Goal: Navigation & Orientation: Find specific page/section

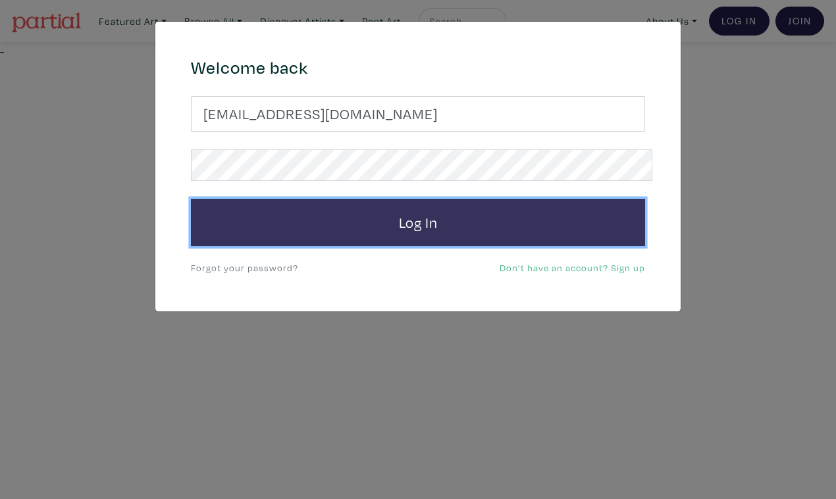
click at [450, 199] on button "Log In" at bounding box center [418, 222] width 454 height 47
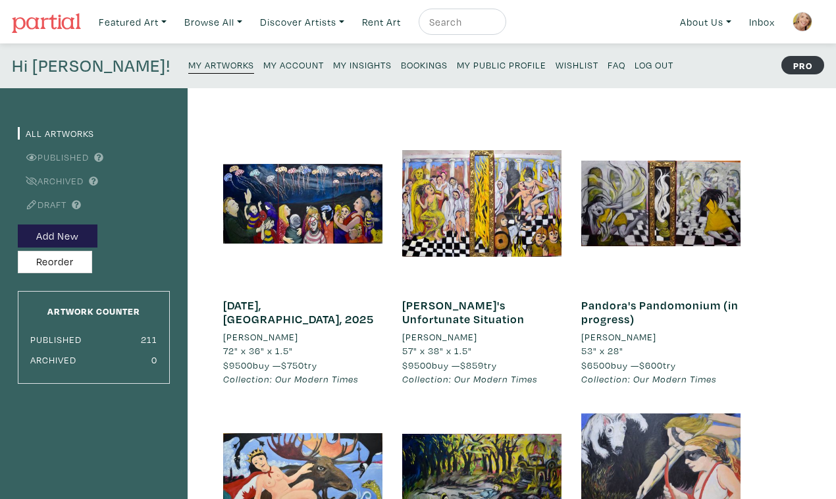
click at [457, 59] on small "My Public Profile" at bounding box center [502, 65] width 90 height 13
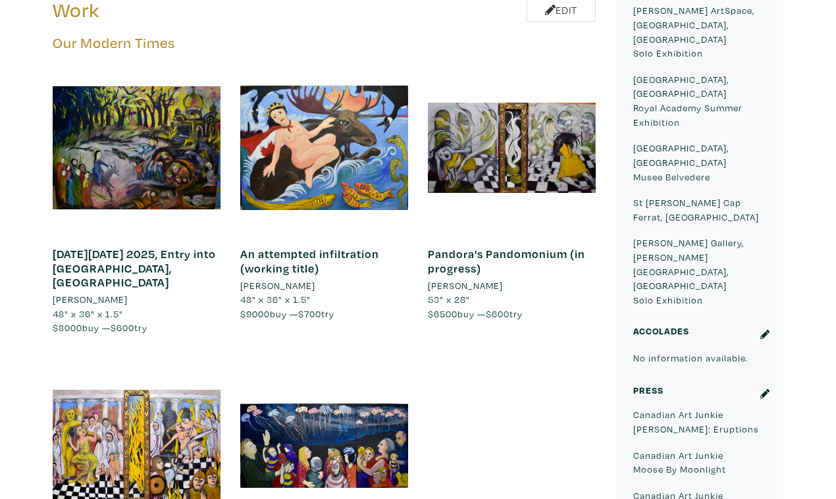
scroll to position [763, 0]
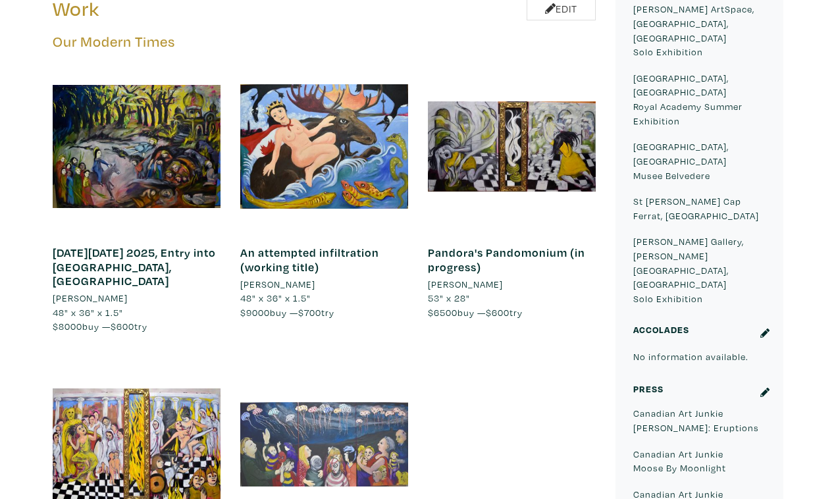
click at [317, 361] on div at bounding box center [324, 445] width 168 height 168
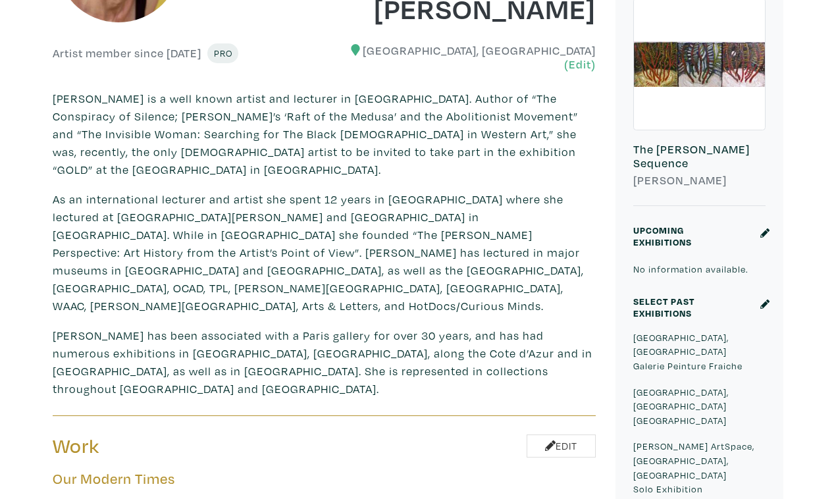
scroll to position [0, 0]
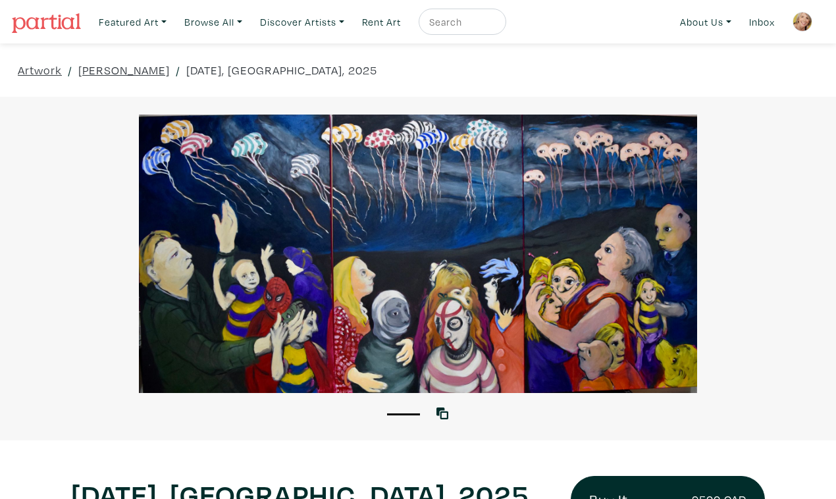
click at [760, 291] on div at bounding box center [418, 254] width 836 height 278
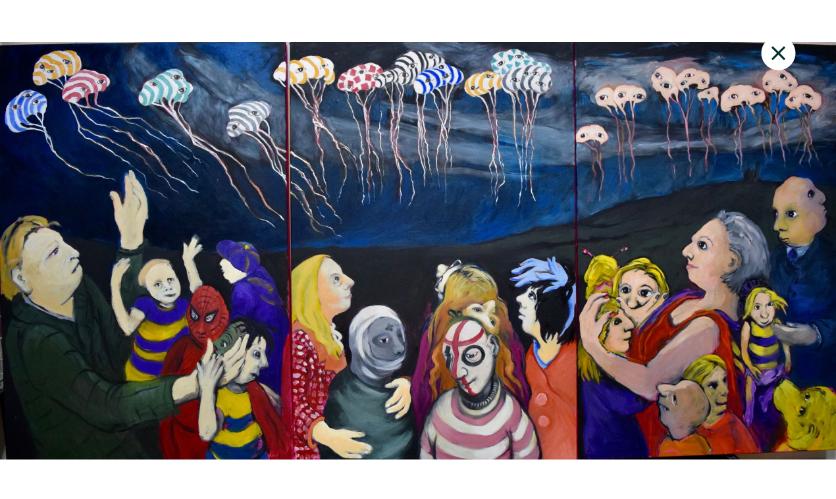
click at [783, 43] on icon at bounding box center [778, 54] width 45 height 36
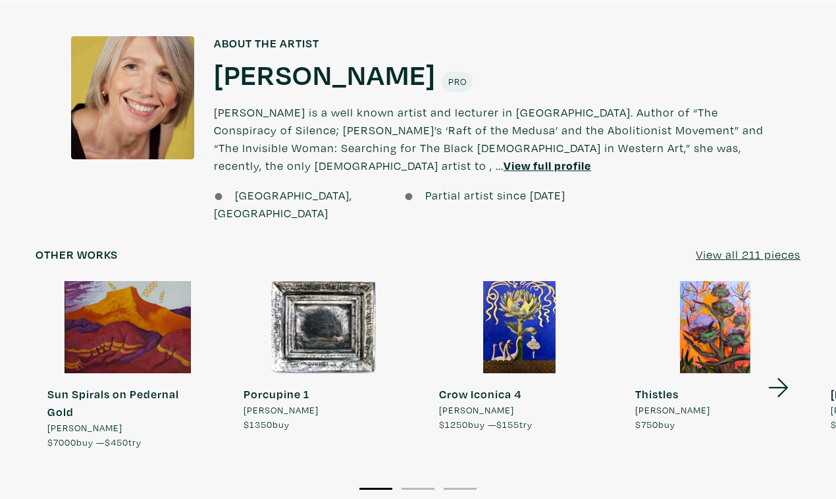
scroll to position [1012, 0]
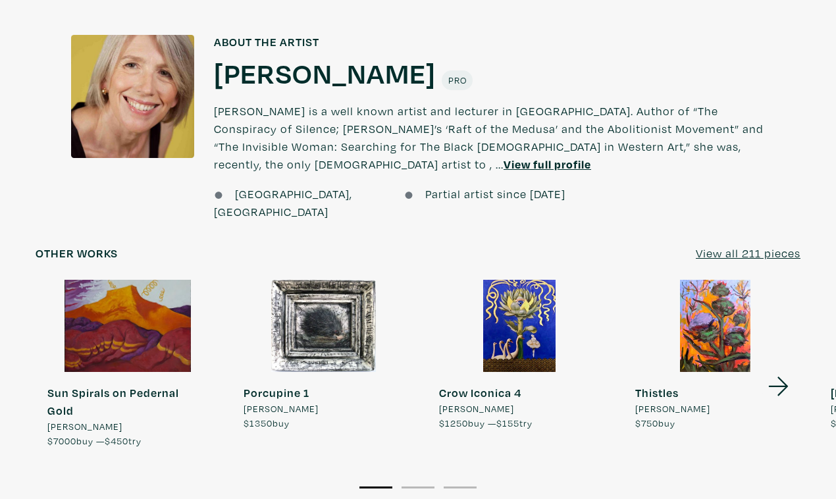
click at [785, 369] on icon at bounding box center [778, 387] width 45 height 36
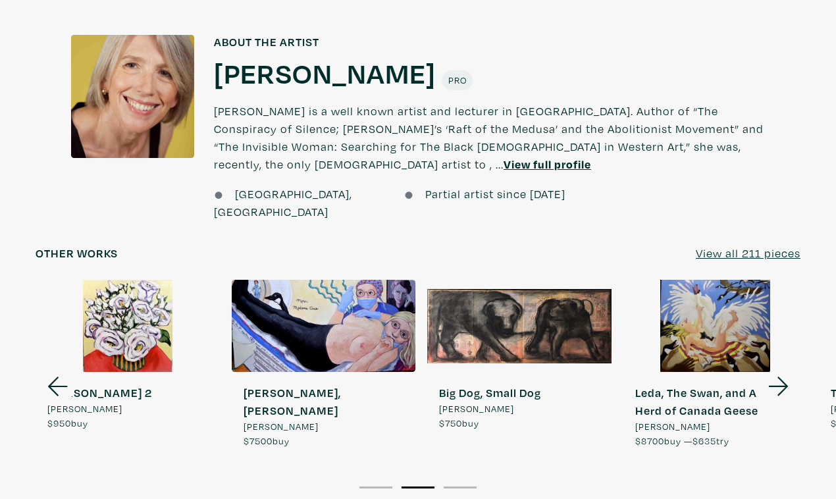
click at [783, 369] on icon at bounding box center [778, 387] width 45 height 36
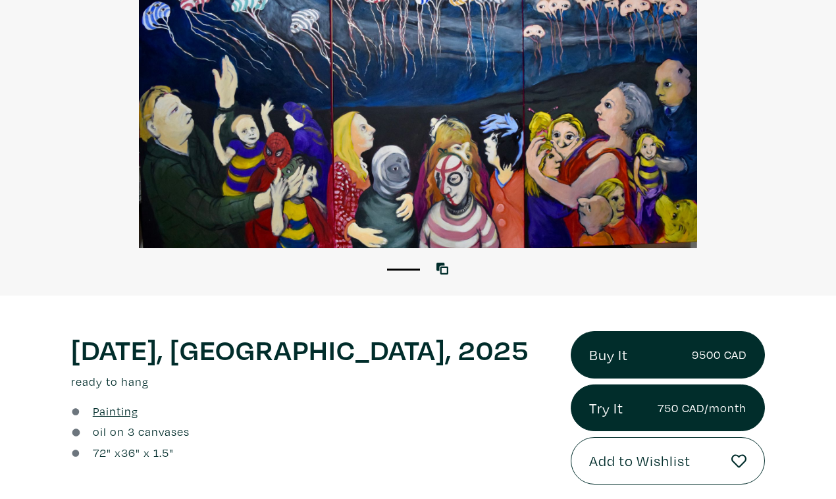
scroll to position [0, 0]
